Goal: Information Seeking & Learning: Learn about a topic

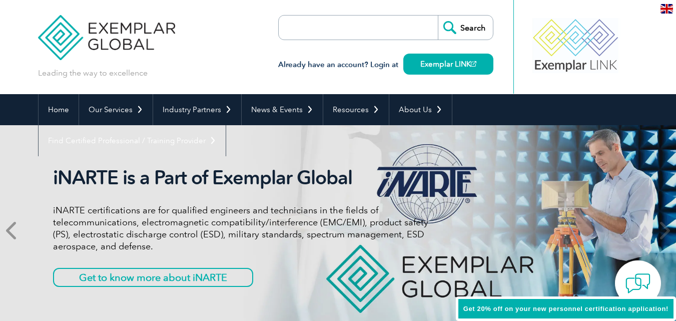
click at [15, 230] on icon at bounding box center [12, 230] width 13 height 0
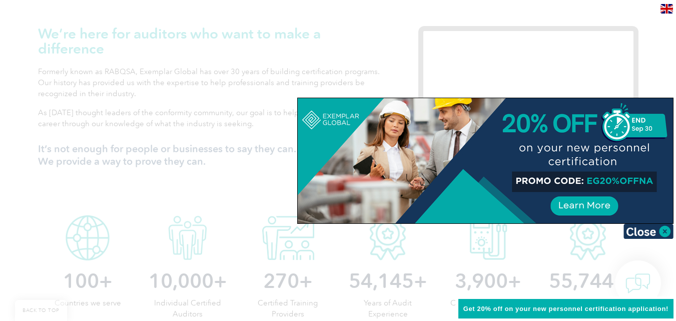
scroll to position [350, 0]
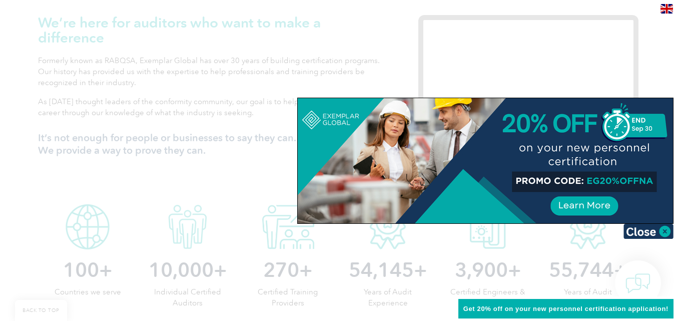
click at [567, 199] on div at bounding box center [486, 160] width 376 height 125
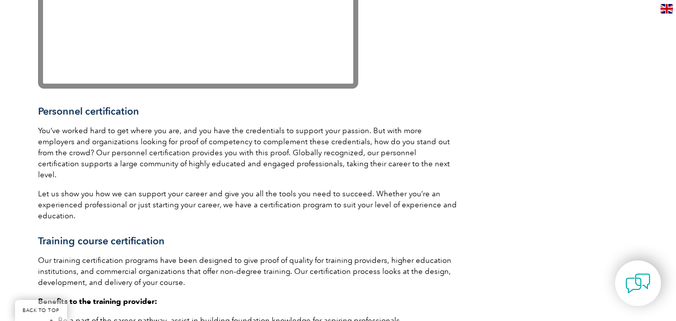
scroll to position [1402, 0]
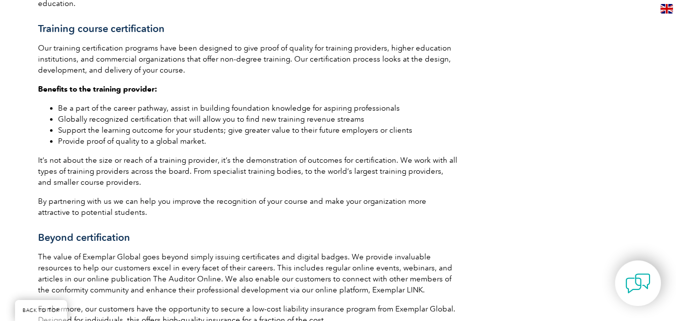
drag, startPoint x: 29, startPoint y: 0, endPoint x: 193, endPoint y: 221, distance: 274.9
click at [193, 231] on h3 "Beyond certification" at bounding box center [248, 237] width 421 height 13
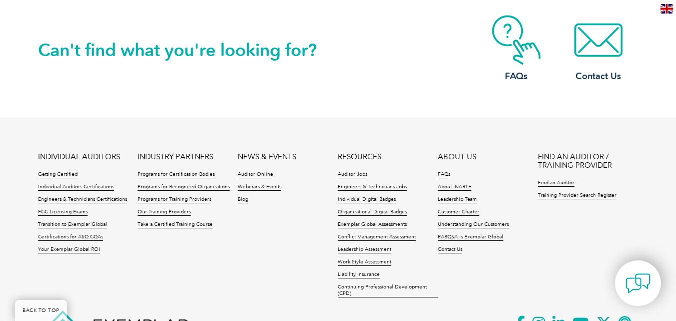
scroll to position [1900, 0]
